Goal: Task Accomplishment & Management: Manage account settings

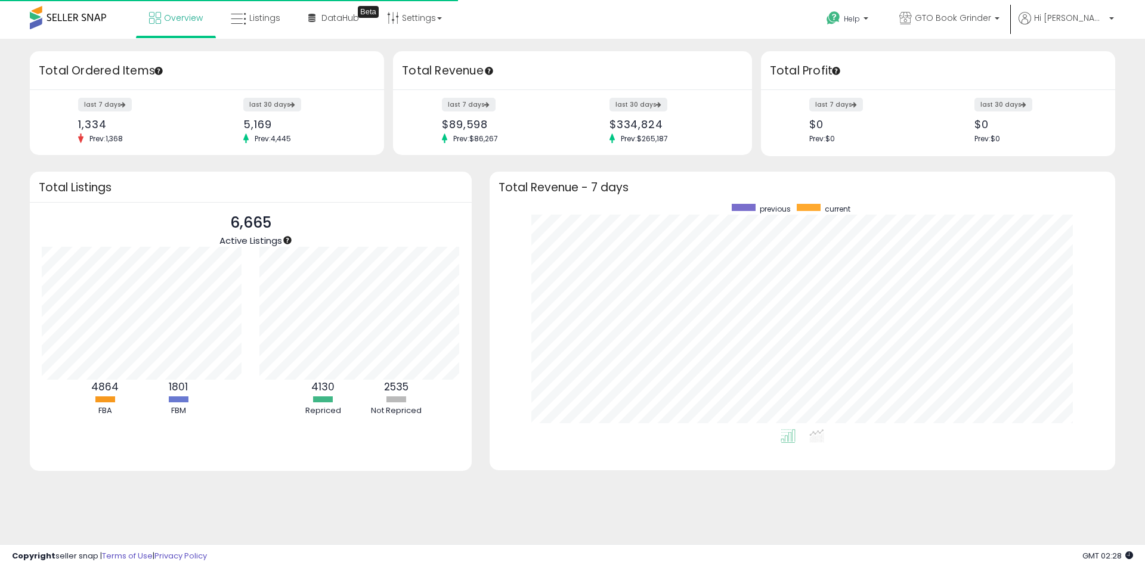
scroll to position [119, 218]
click at [264, 17] on span "Listings" at bounding box center [264, 18] width 31 height 12
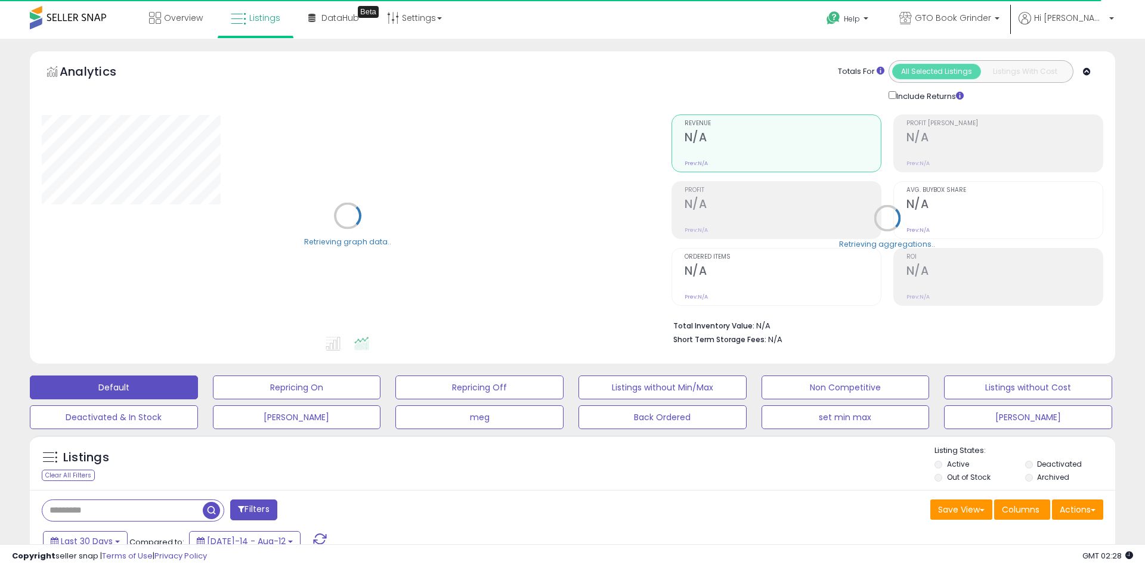
type input "****"
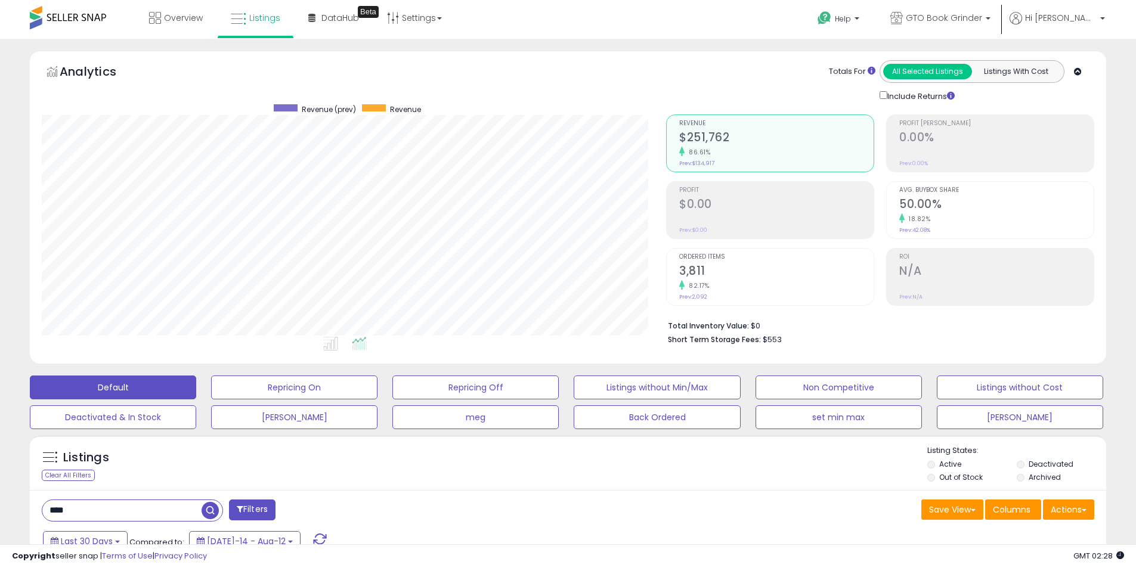
scroll to position [245, 624]
click at [1063, 463] on label "Deactivated" at bounding box center [1051, 464] width 45 height 10
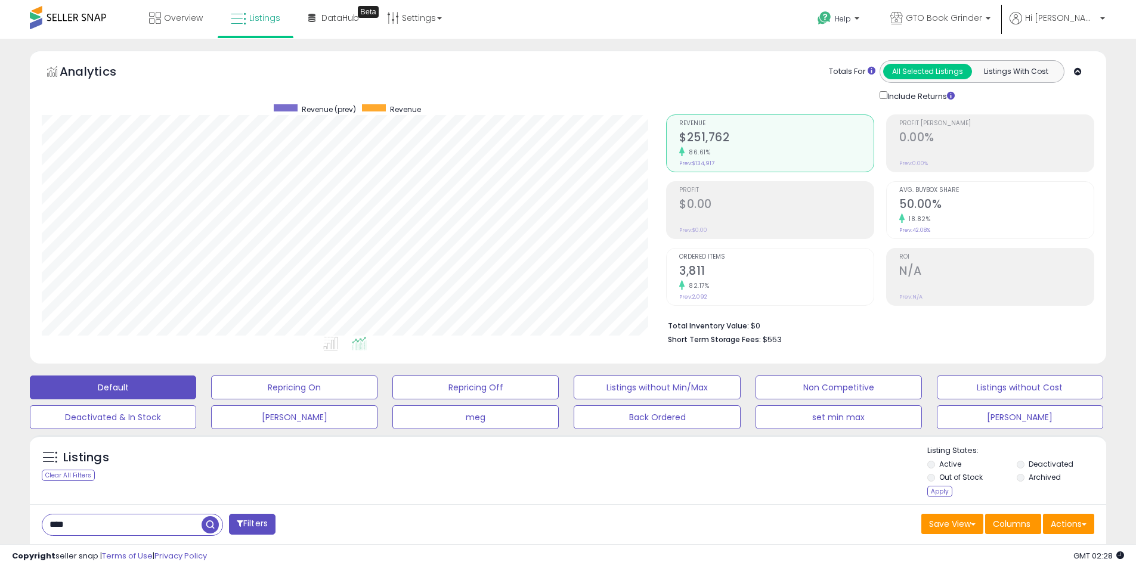
click at [1050, 478] on label "Archived" at bounding box center [1045, 477] width 32 height 10
click at [931, 493] on div "Apply" at bounding box center [940, 491] width 25 height 11
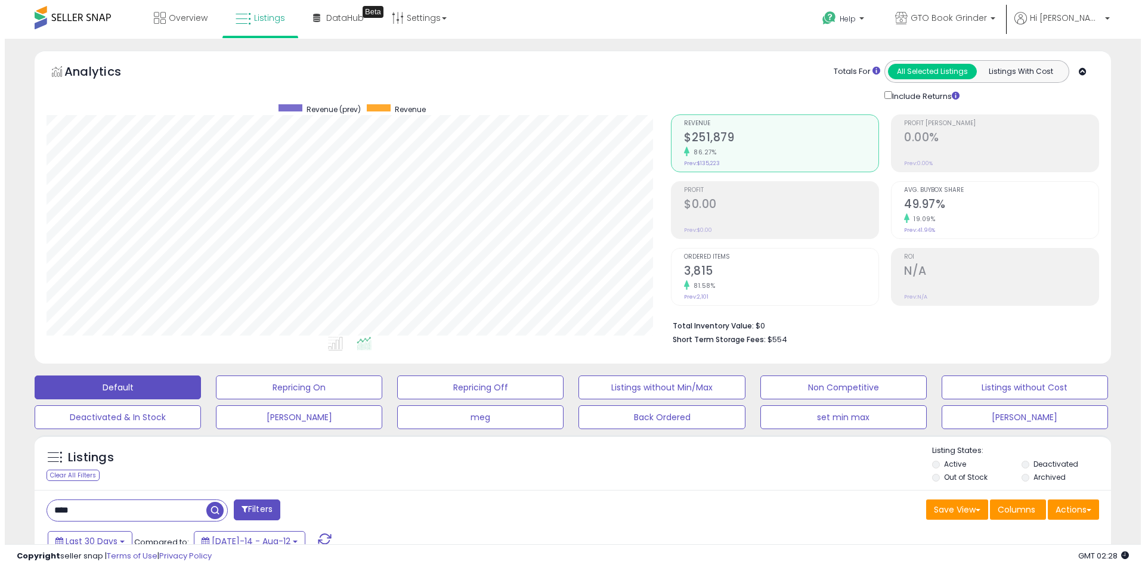
scroll to position [245, 624]
click at [753, 271] on h2 "3,815" at bounding box center [776, 272] width 194 height 16
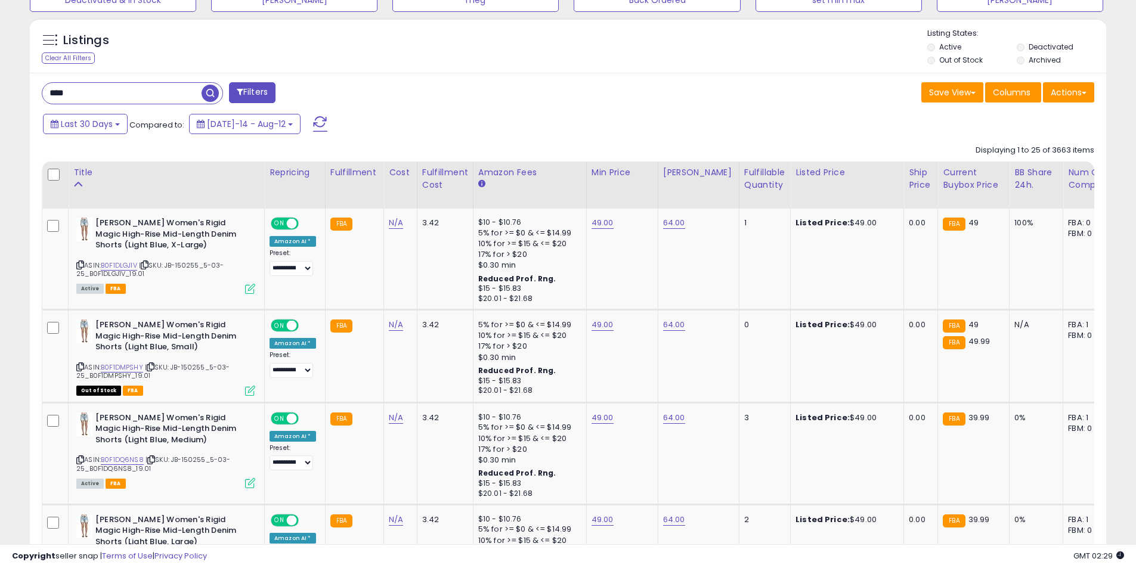
scroll to position [0, 0]
